Goal: Information Seeking & Learning: Find specific fact

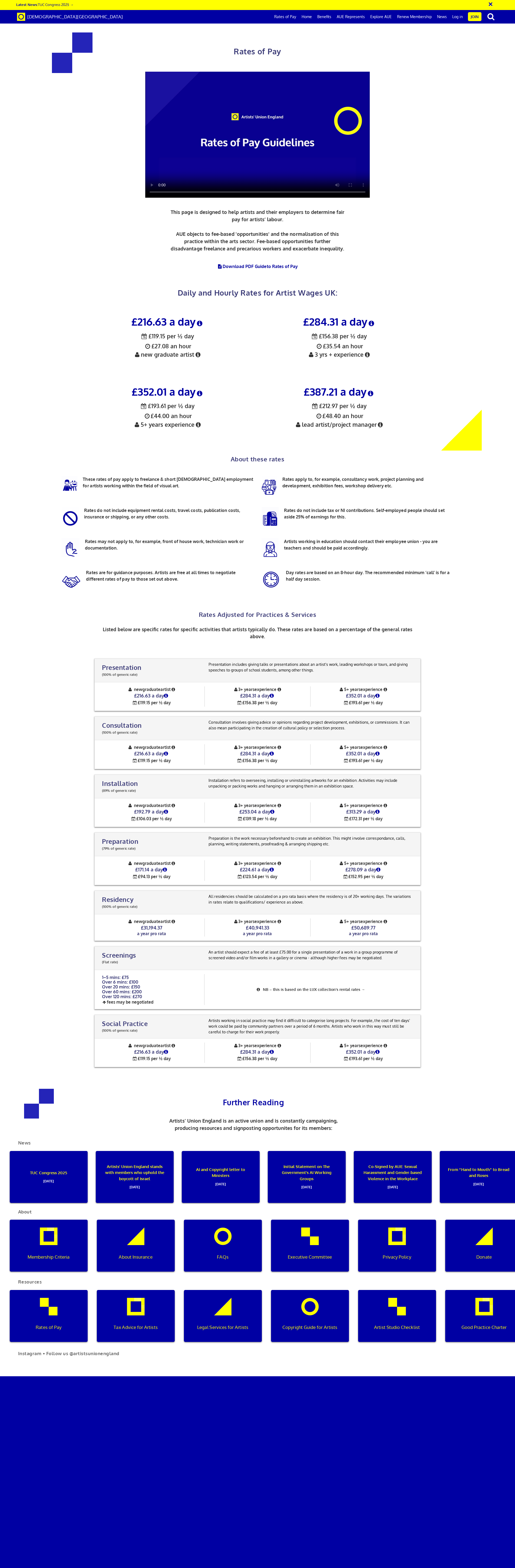
scroll to position [279, 0]
drag, startPoint x: 309, startPoint y: 111, endPoint x: 338, endPoint y: 113, distance: 29.1
click at [338, 386] on h3 "£387.21 a day" at bounding box center [339, 391] width 164 height 12
copy h3 "387.21"
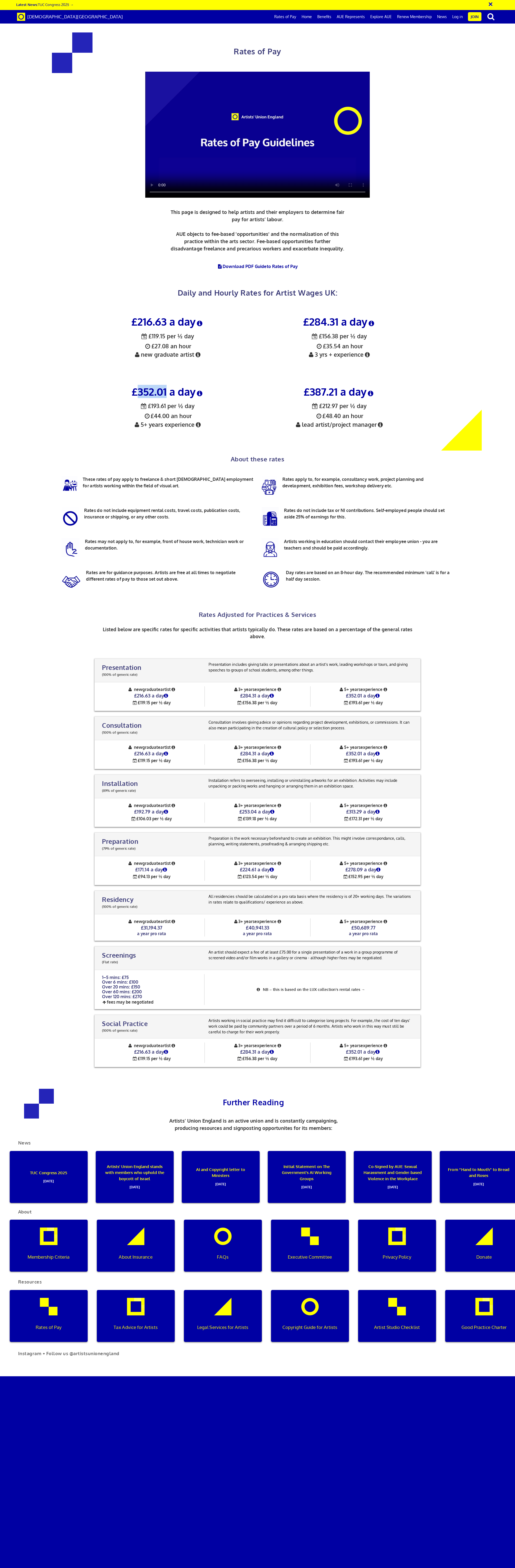
drag, startPoint x: 136, startPoint y: 135, endPoint x: 164, endPoint y: 136, distance: 28.0
click at [164, 386] on h3 "£352.01 a day" at bounding box center [167, 391] width 164 height 12
copy h3 "352.01"
drag, startPoint x: 310, startPoint y: 66, endPoint x: 335, endPoint y: 66, distance: 25.0
click at [335, 316] on h3 "£284.31 a day" at bounding box center [339, 321] width 164 height 12
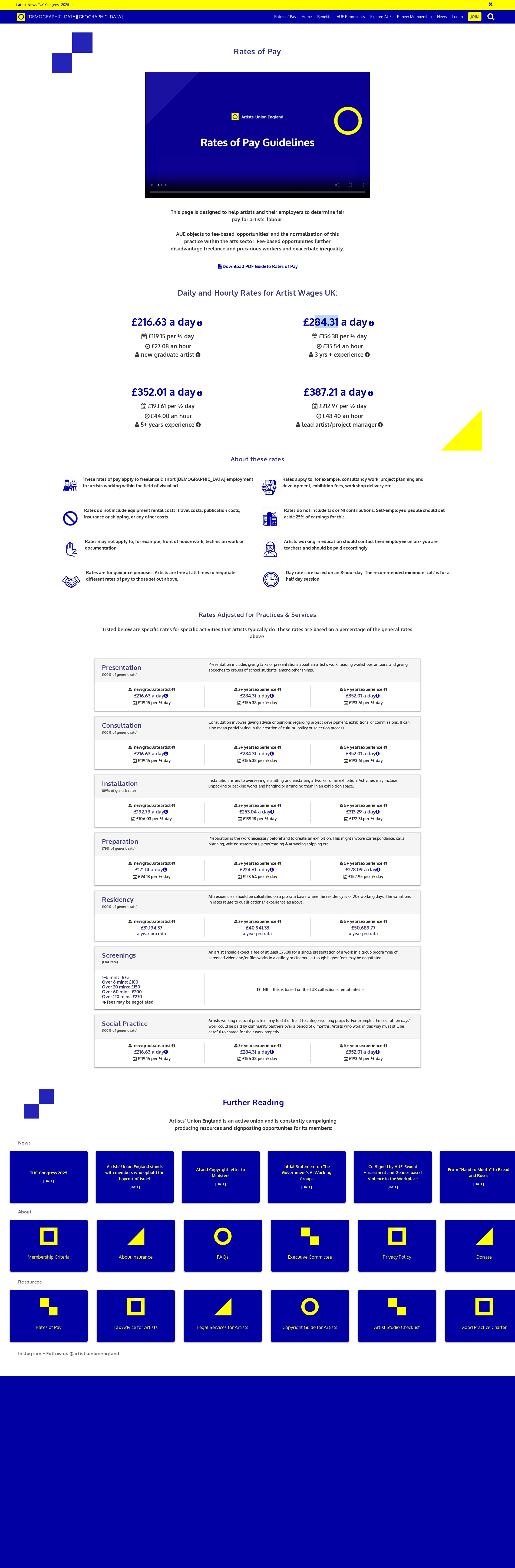
click at [335, 316] on h3 "£284.31 a day" at bounding box center [339, 321] width 164 height 12
drag, startPoint x: 337, startPoint y: 67, endPoint x: 308, endPoint y: 68, distance: 29.0
click at [308, 316] on h3 "£284.31 a day" at bounding box center [339, 321] width 164 height 12
copy h3 "284.31"
